Goal: Information Seeking & Learning: Understand process/instructions

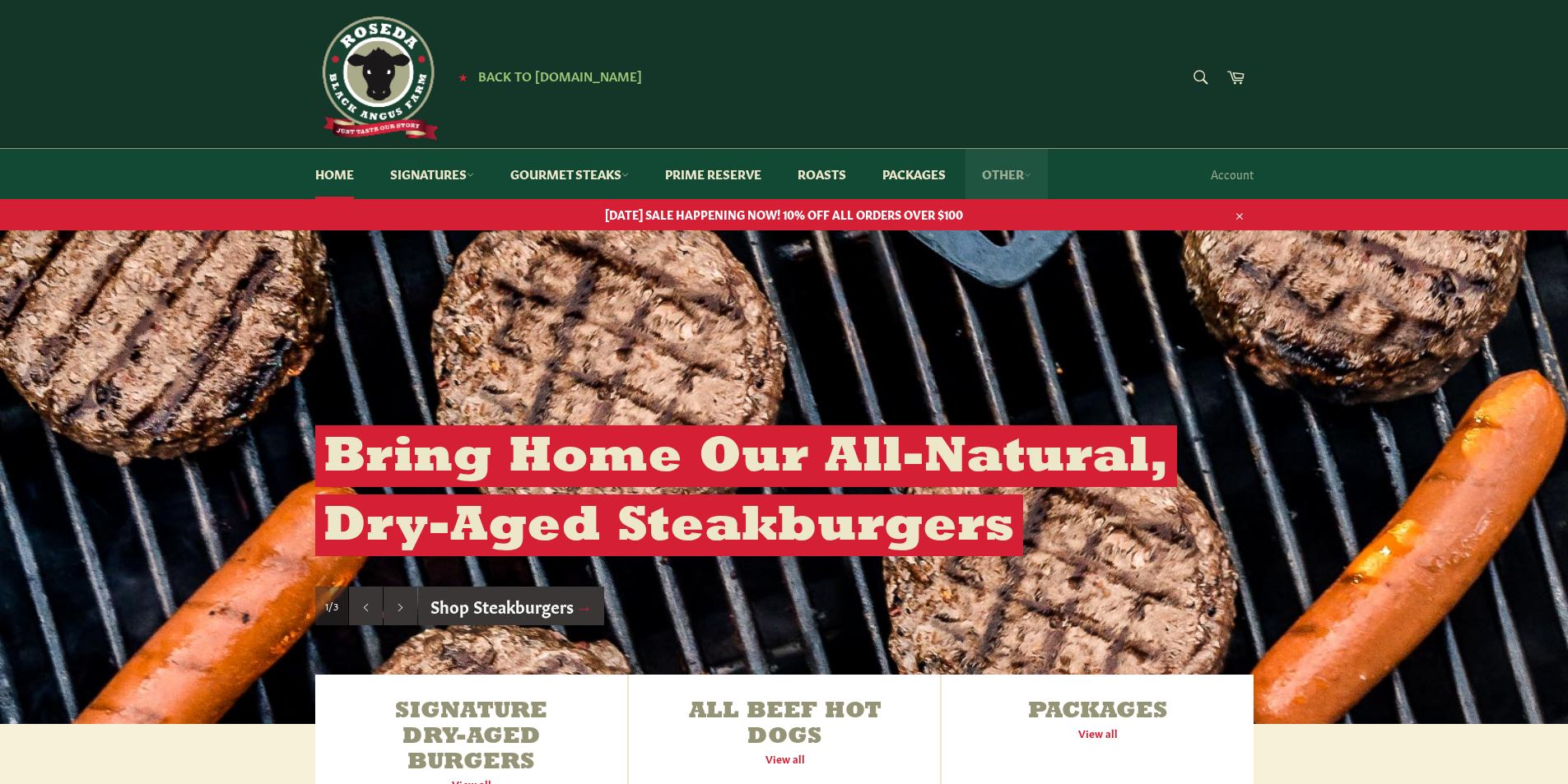
click at [1019, 173] on link "Other" at bounding box center [1006, 173] width 82 height 50
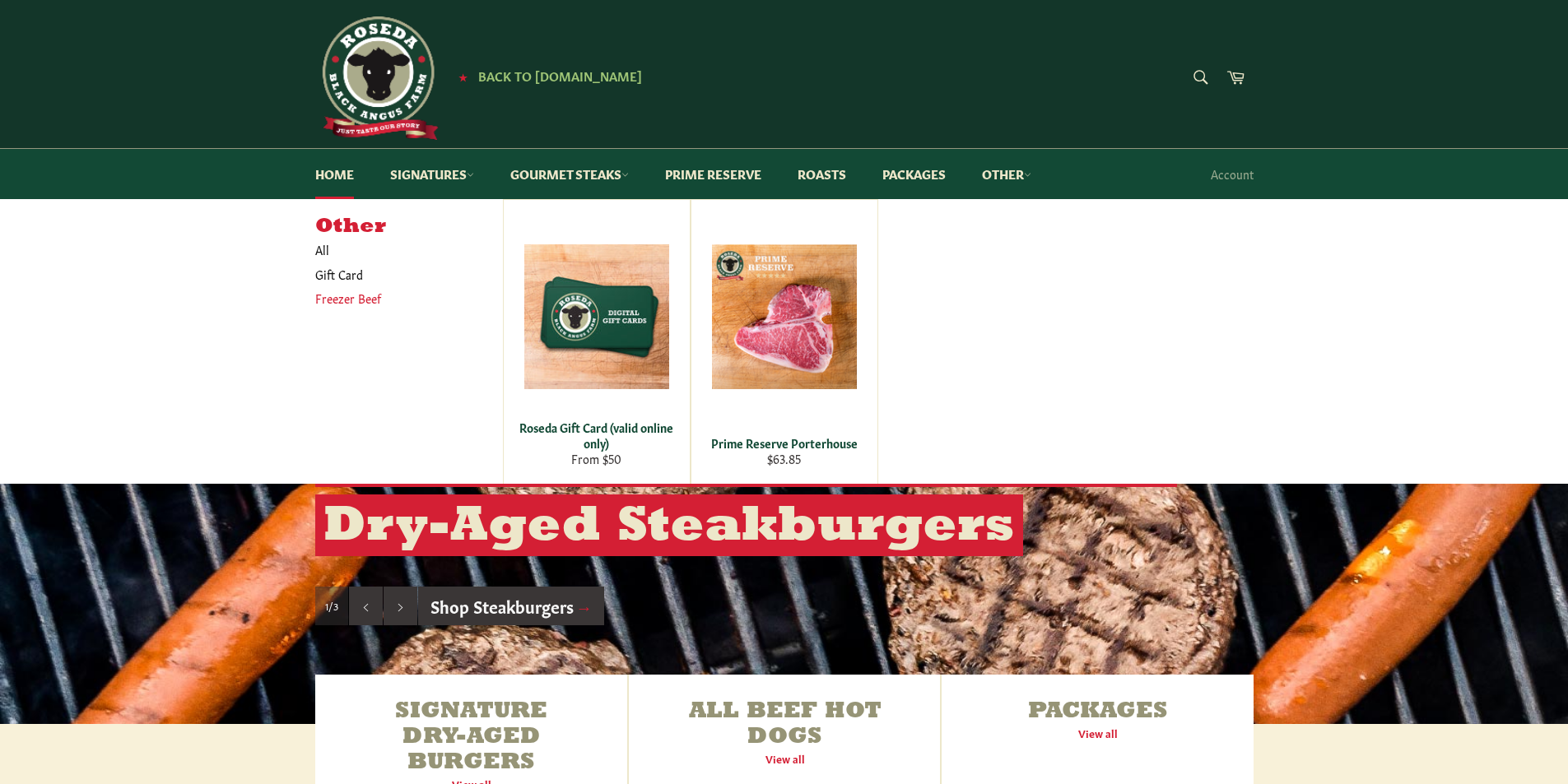
click at [370, 294] on link "Freezer Beef" at bounding box center [396, 298] width 179 height 24
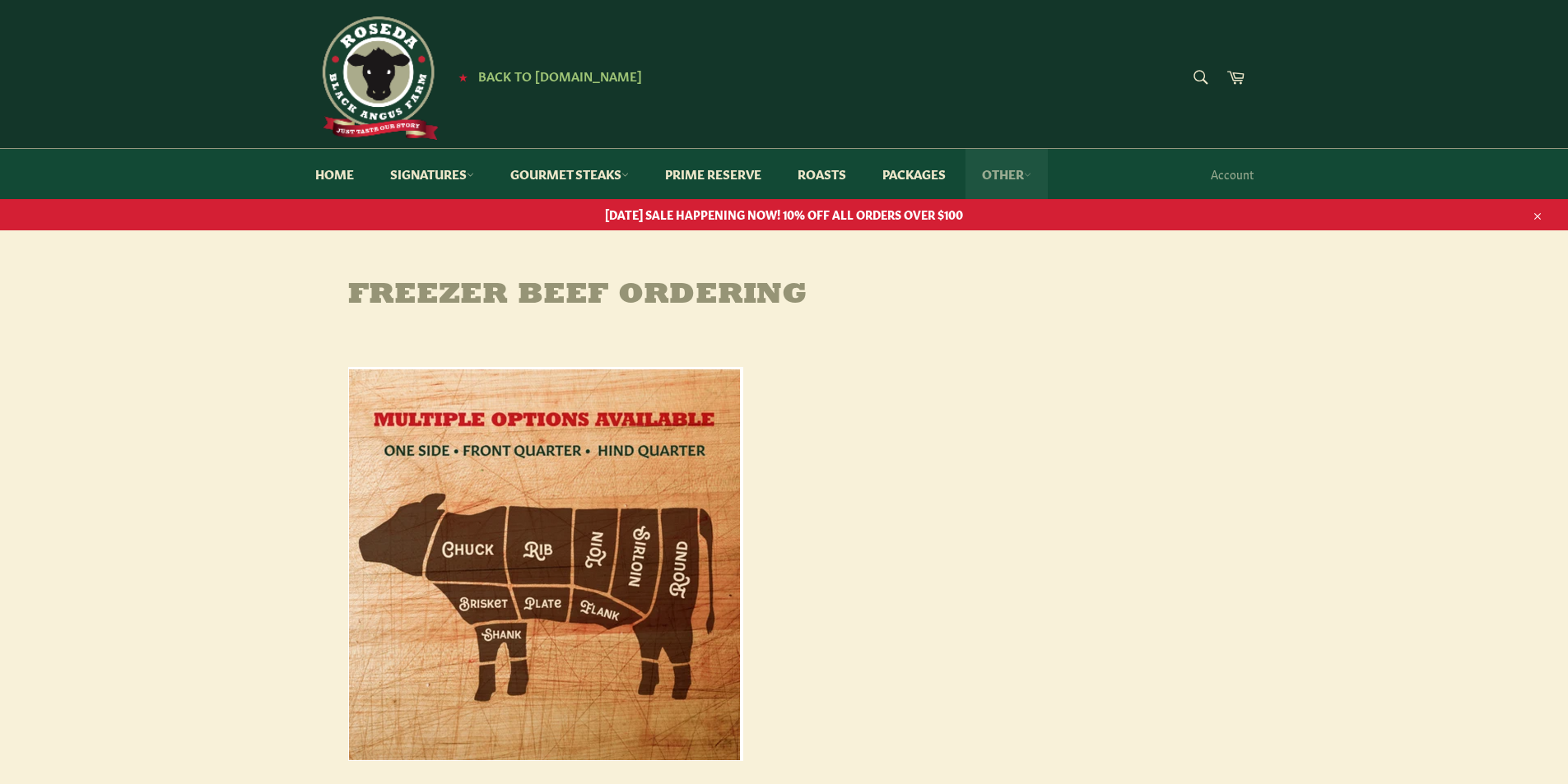
click at [1023, 174] on link "Other" at bounding box center [1006, 173] width 82 height 50
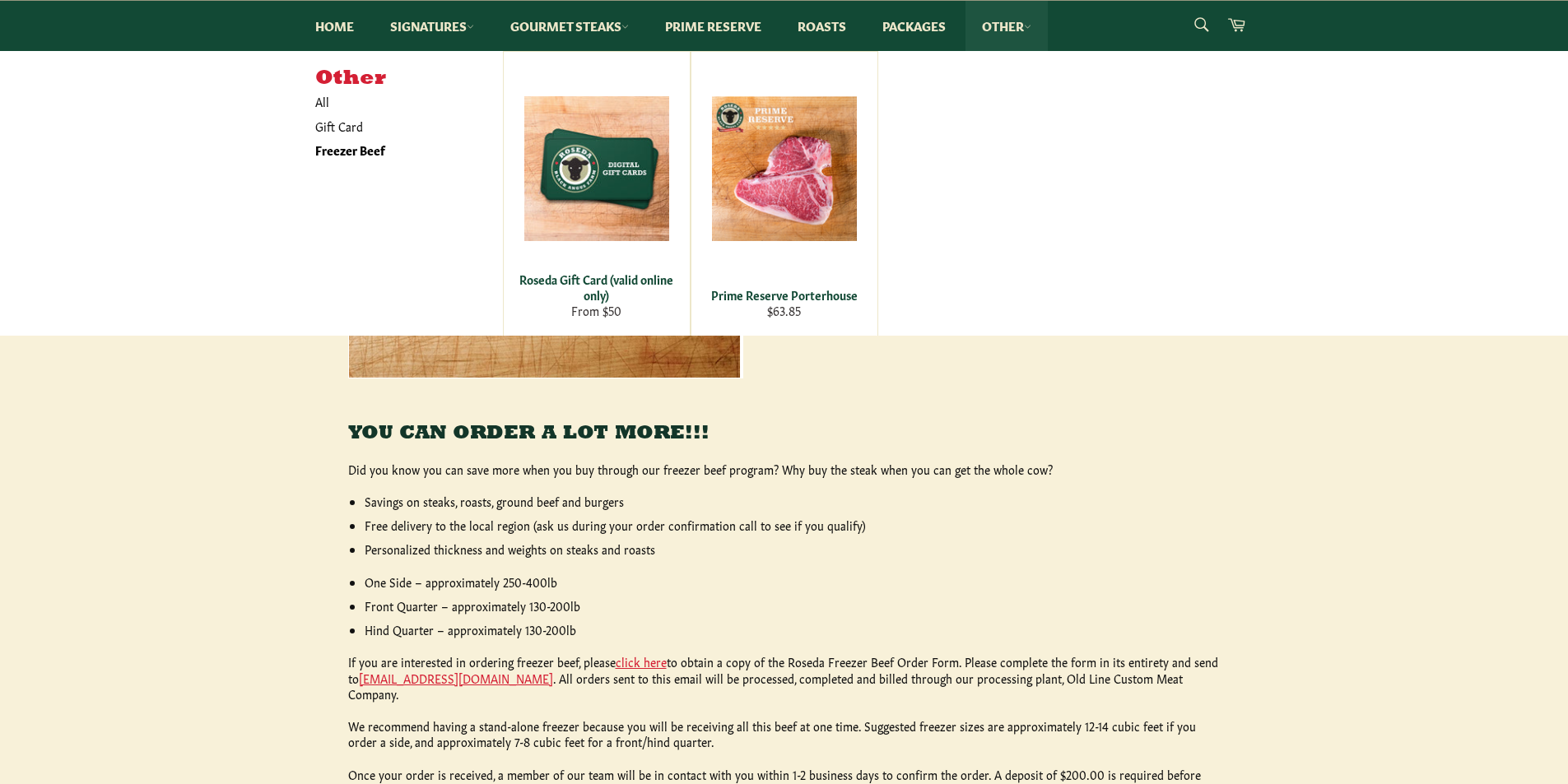
scroll to position [411, 0]
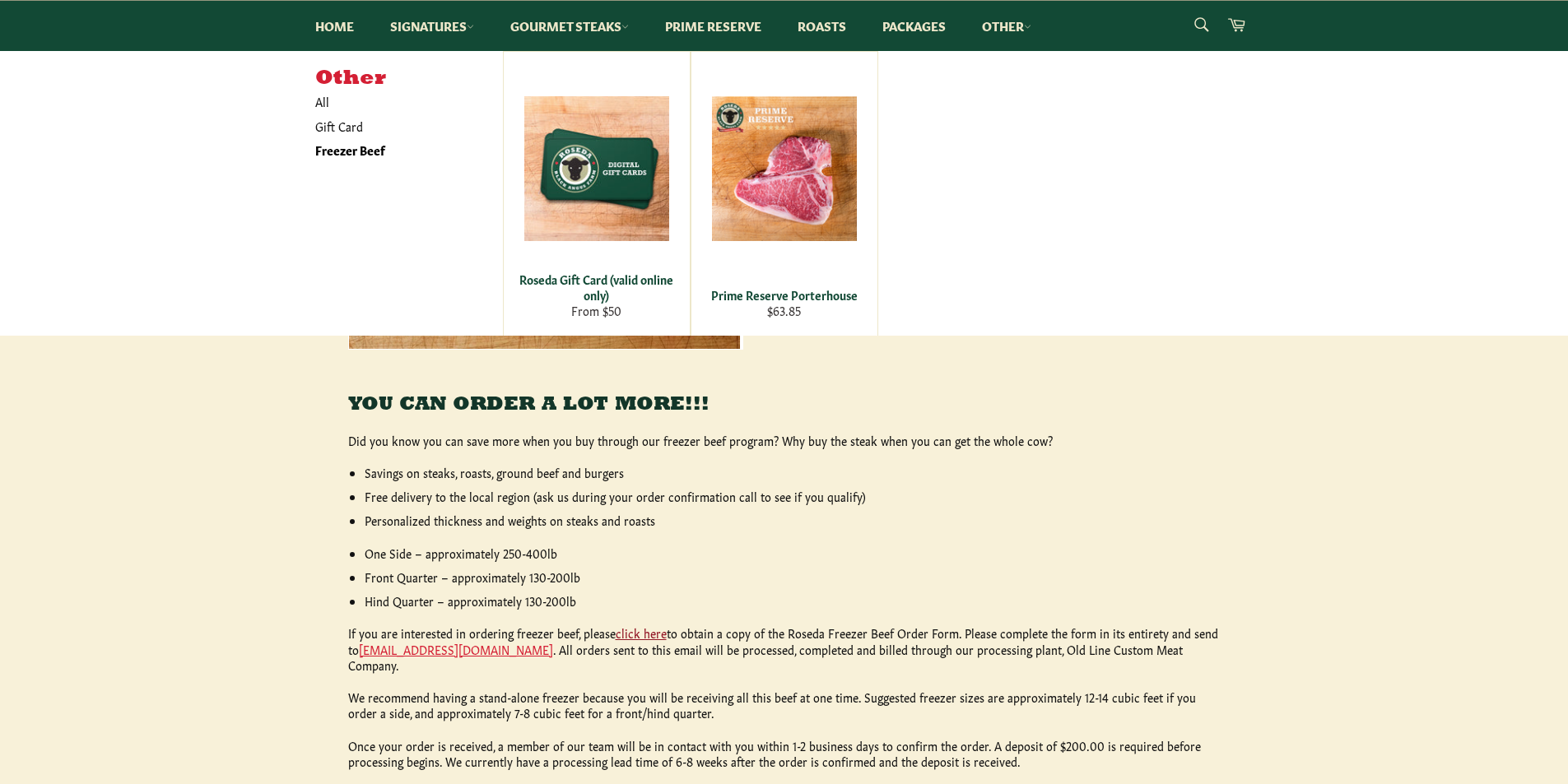
click at [651, 638] on link "click here" at bounding box center [640, 633] width 51 height 16
